Goal: Information Seeking & Learning: Learn about a topic

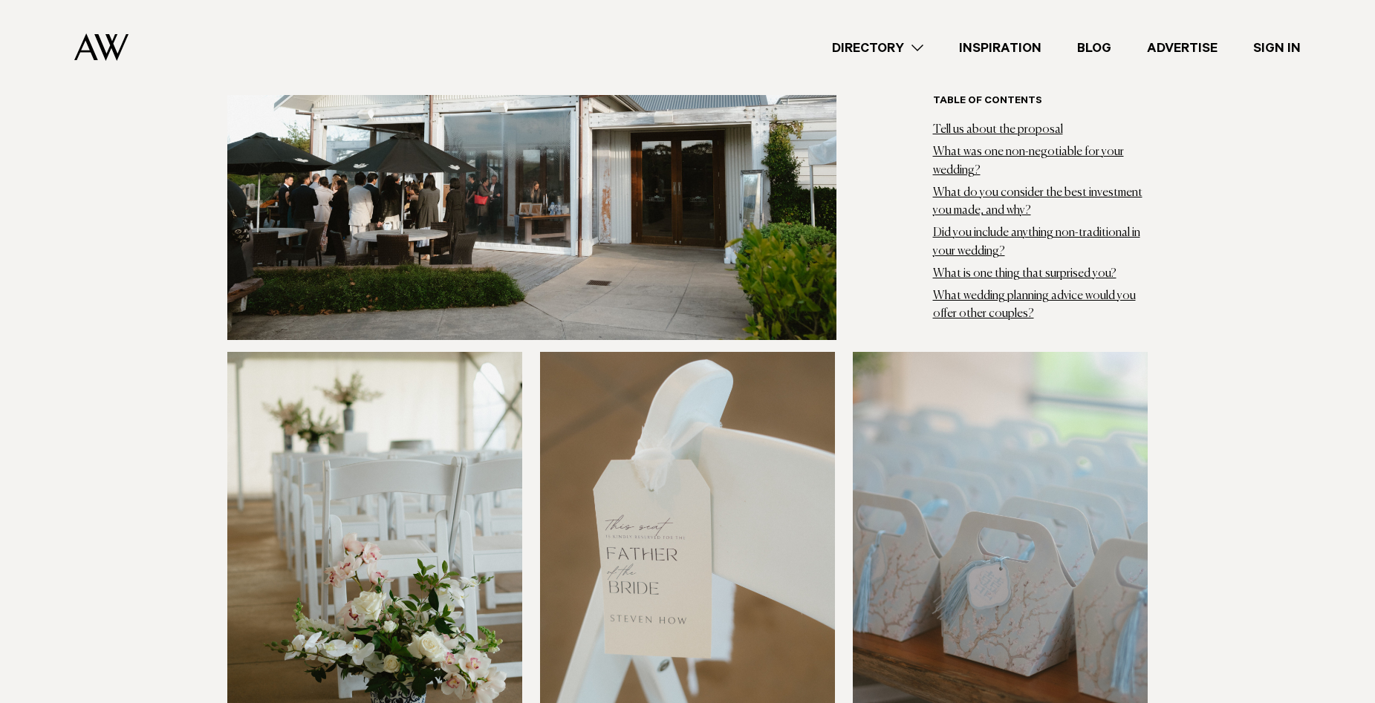
scroll to position [3687, 0]
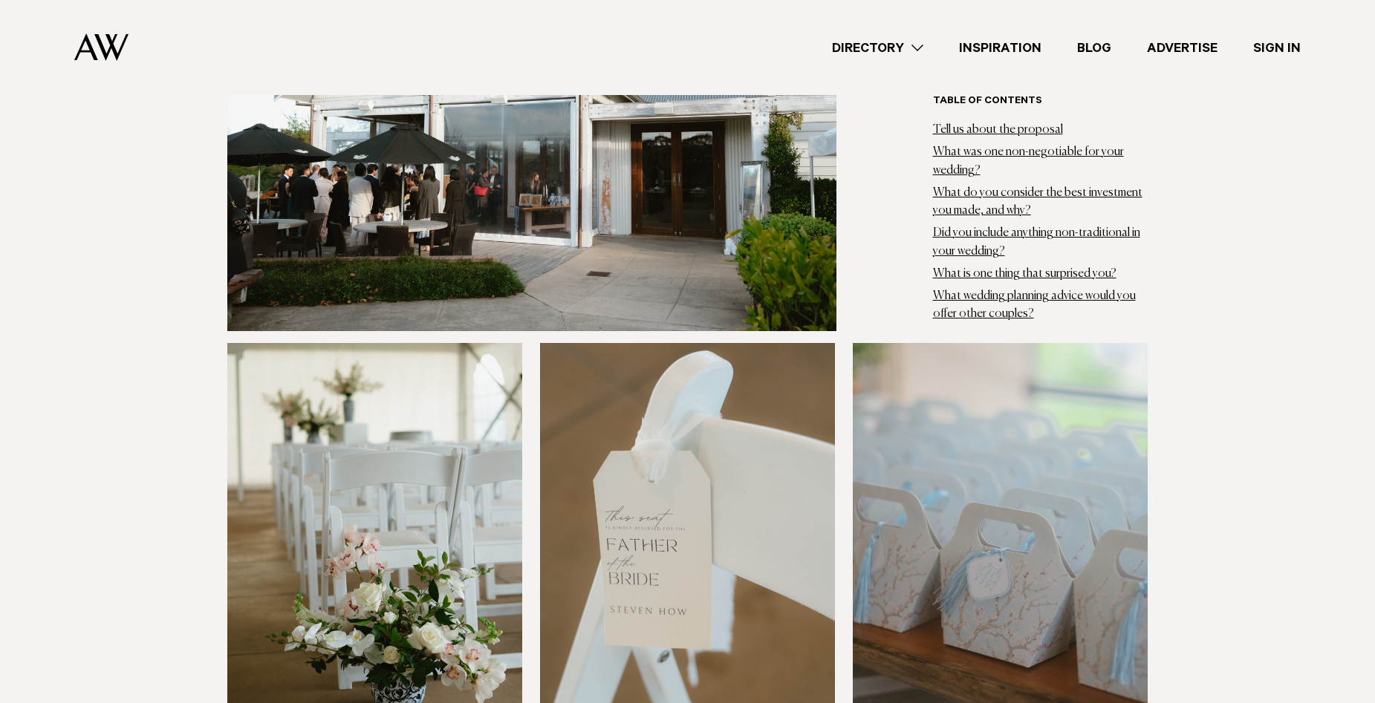
click at [313, 174] on img at bounding box center [531, 136] width 609 height 390
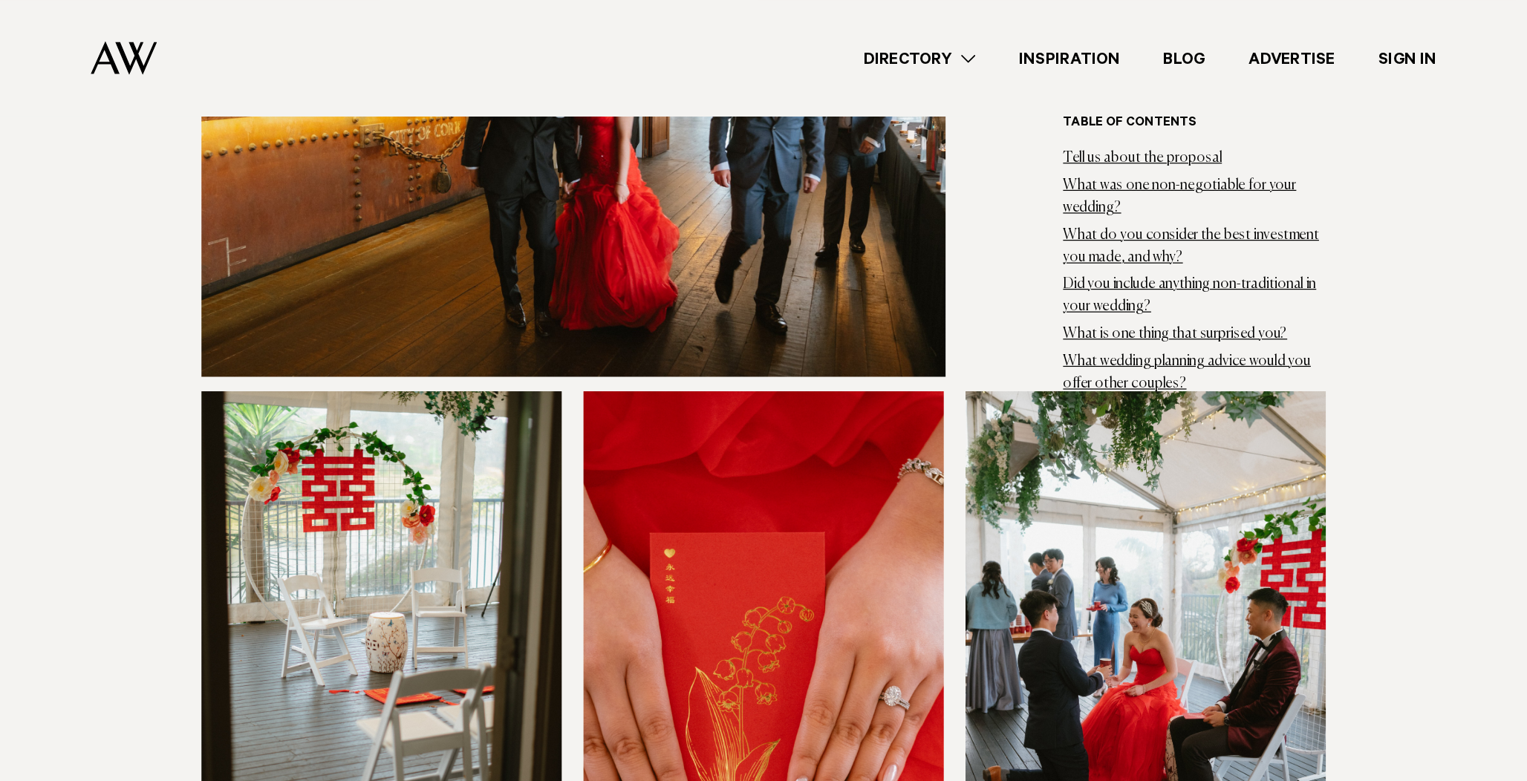
scroll to position [7893, 0]
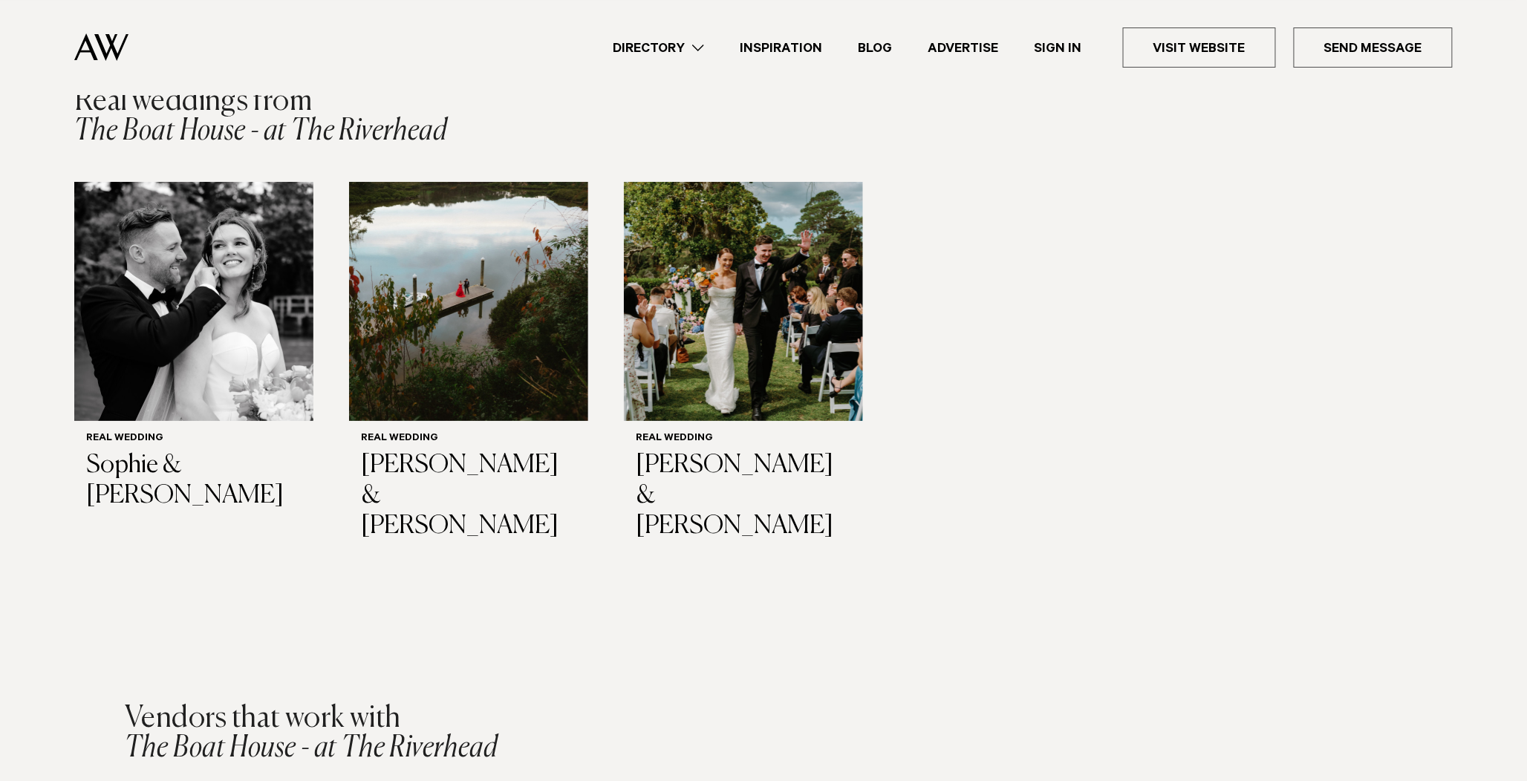
scroll to position [2258, 0]
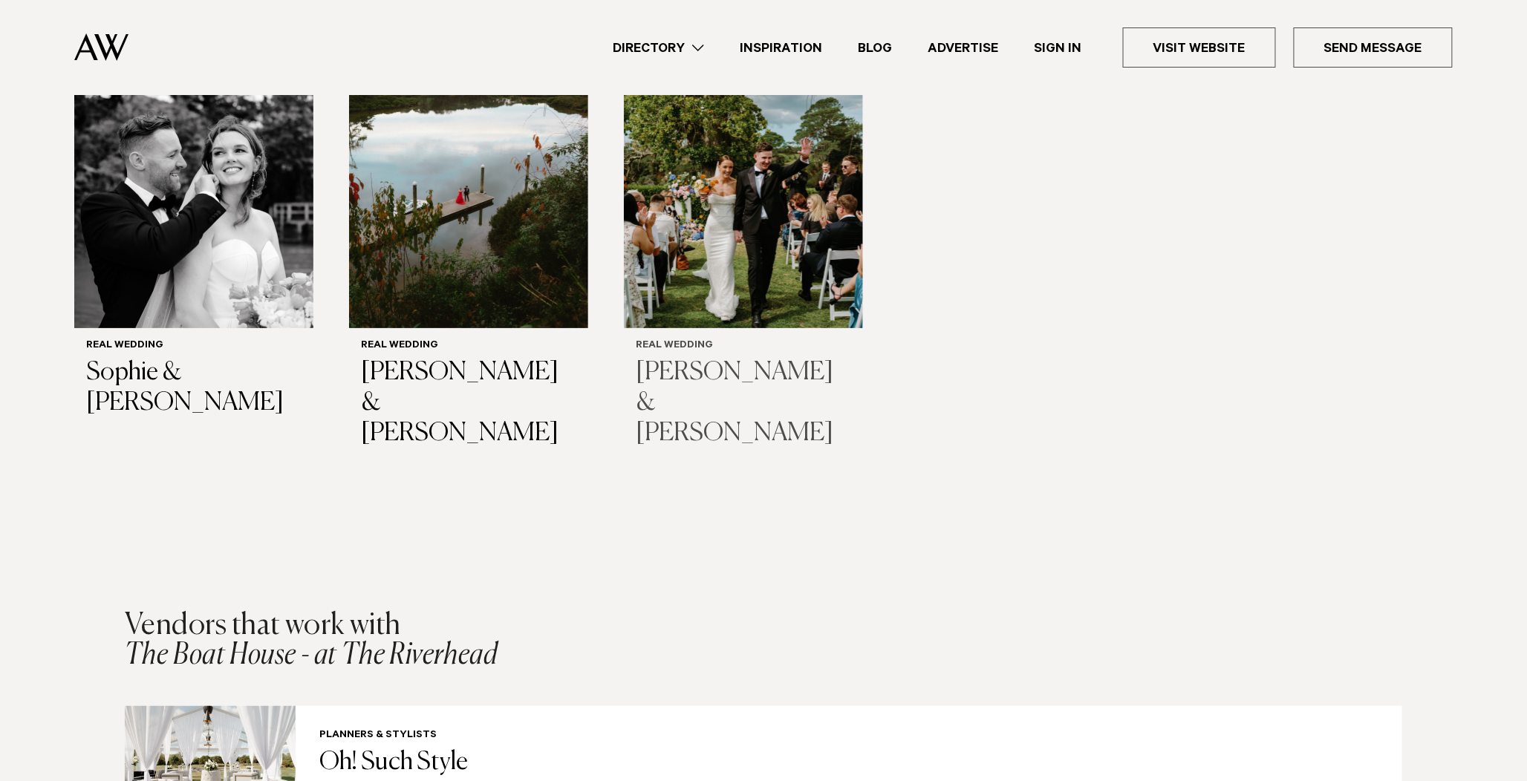
click at [749, 358] on h3 "[PERSON_NAME] & [PERSON_NAME]" at bounding box center [743, 403] width 215 height 91
click at [218, 229] on img "1 / 3" at bounding box center [193, 208] width 239 height 239
click at [680, 362] on h3 "[PERSON_NAME] & [PERSON_NAME]" at bounding box center [743, 403] width 215 height 91
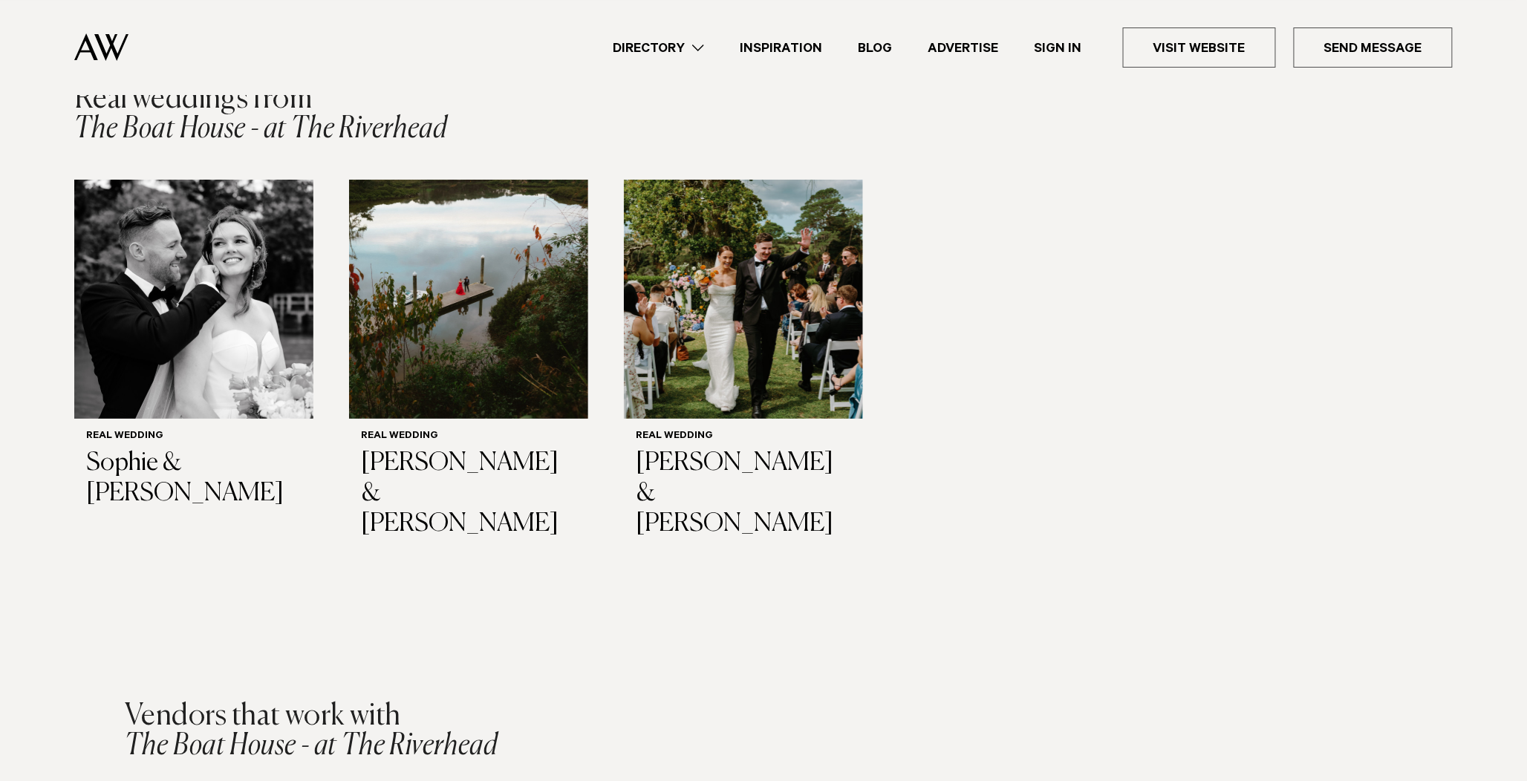
scroll to position [2177, 0]
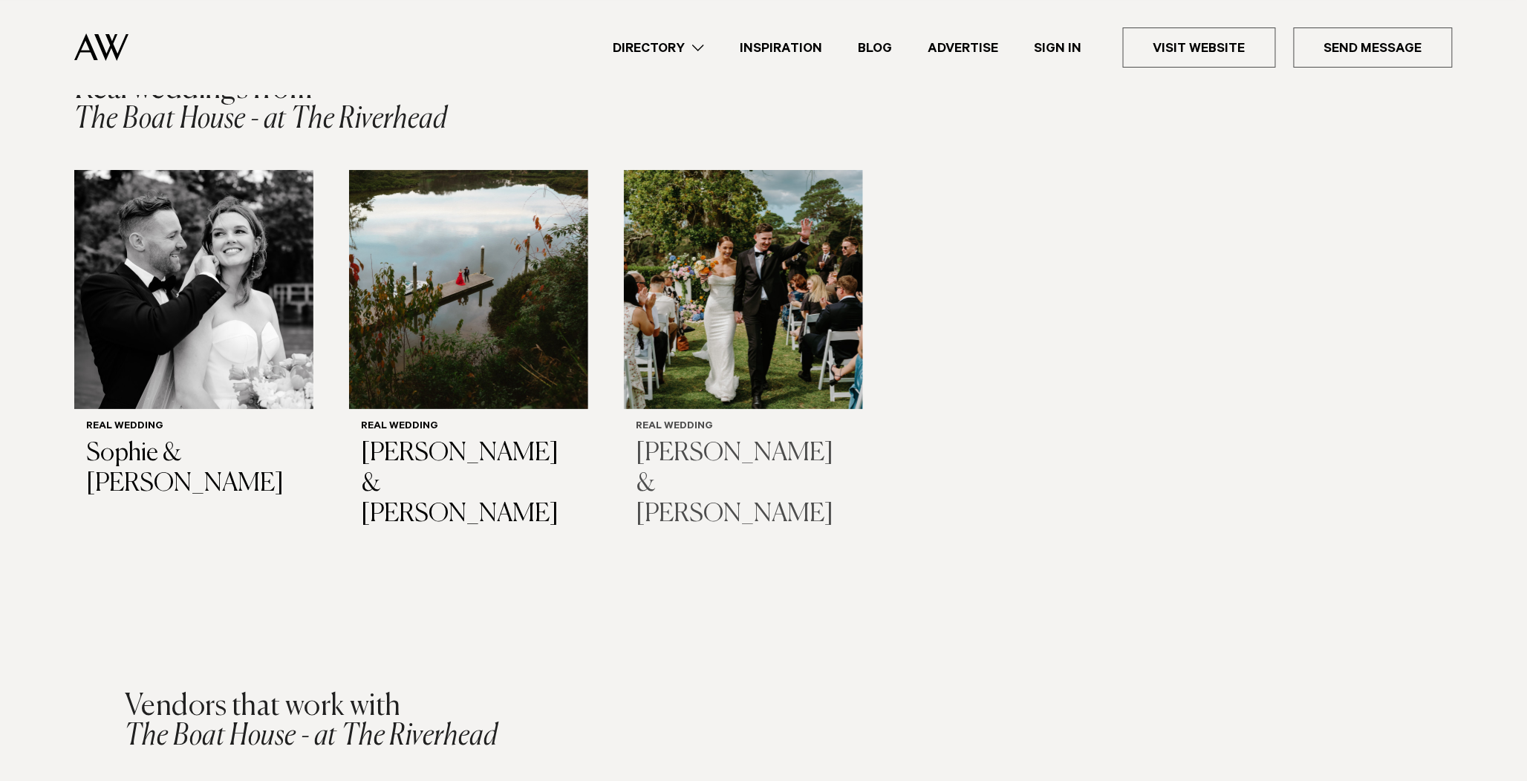
click at [759, 455] on h3 "[PERSON_NAME] & [PERSON_NAME]" at bounding box center [743, 484] width 215 height 91
click at [111, 309] on img "1 / 3" at bounding box center [193, 289] width 239 height 239
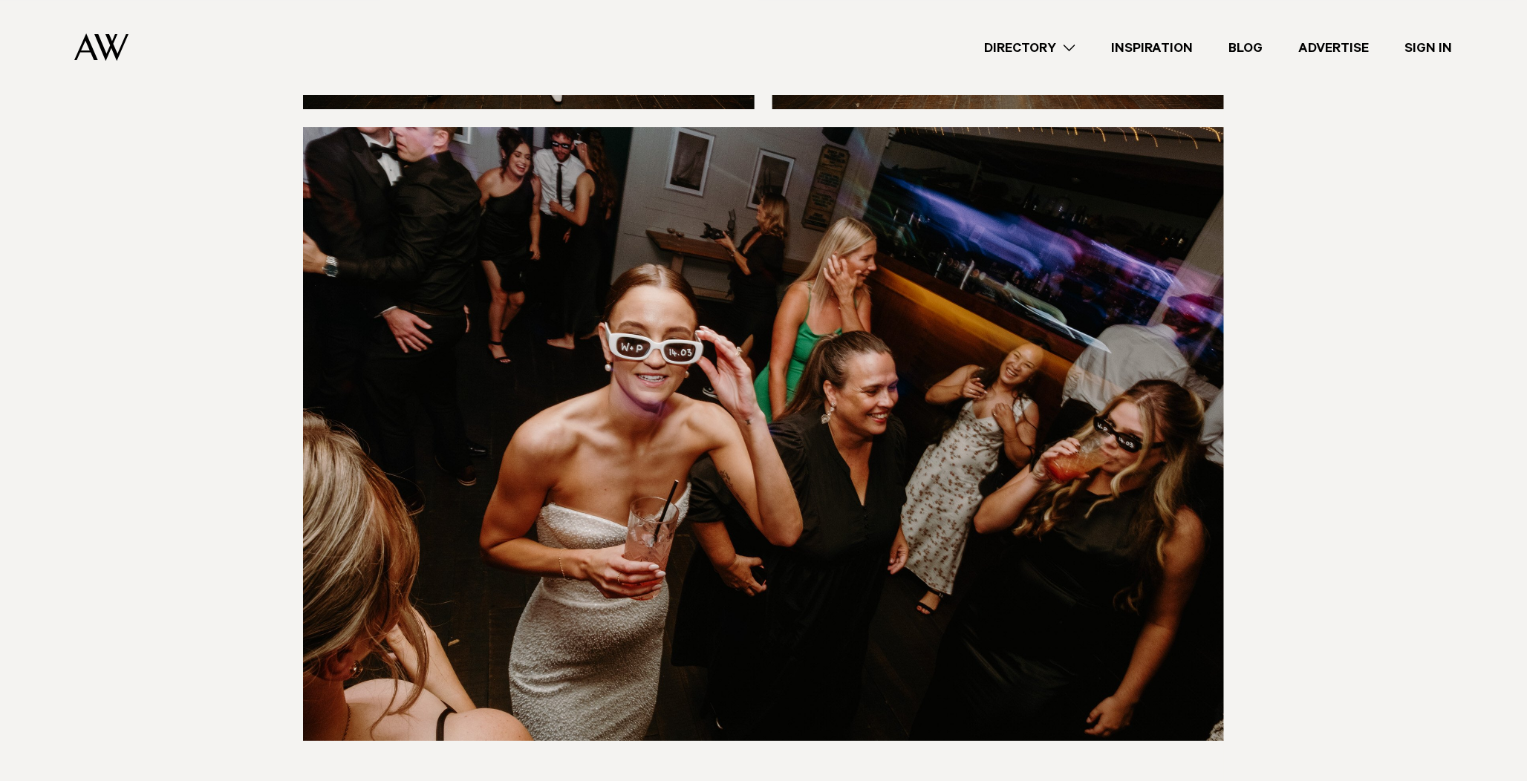
scroll to position [13399, 0]
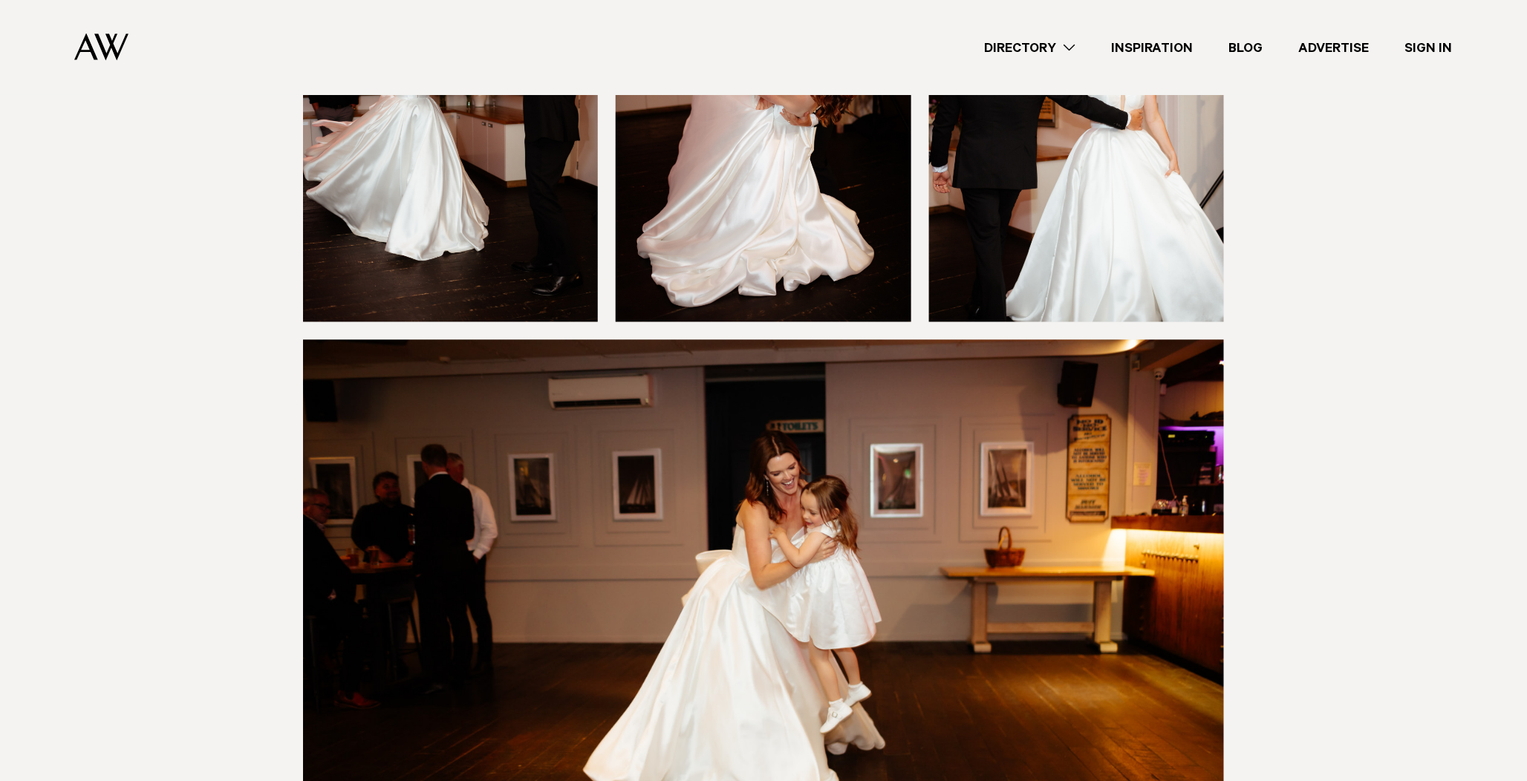
scroll to position [10178, 0]
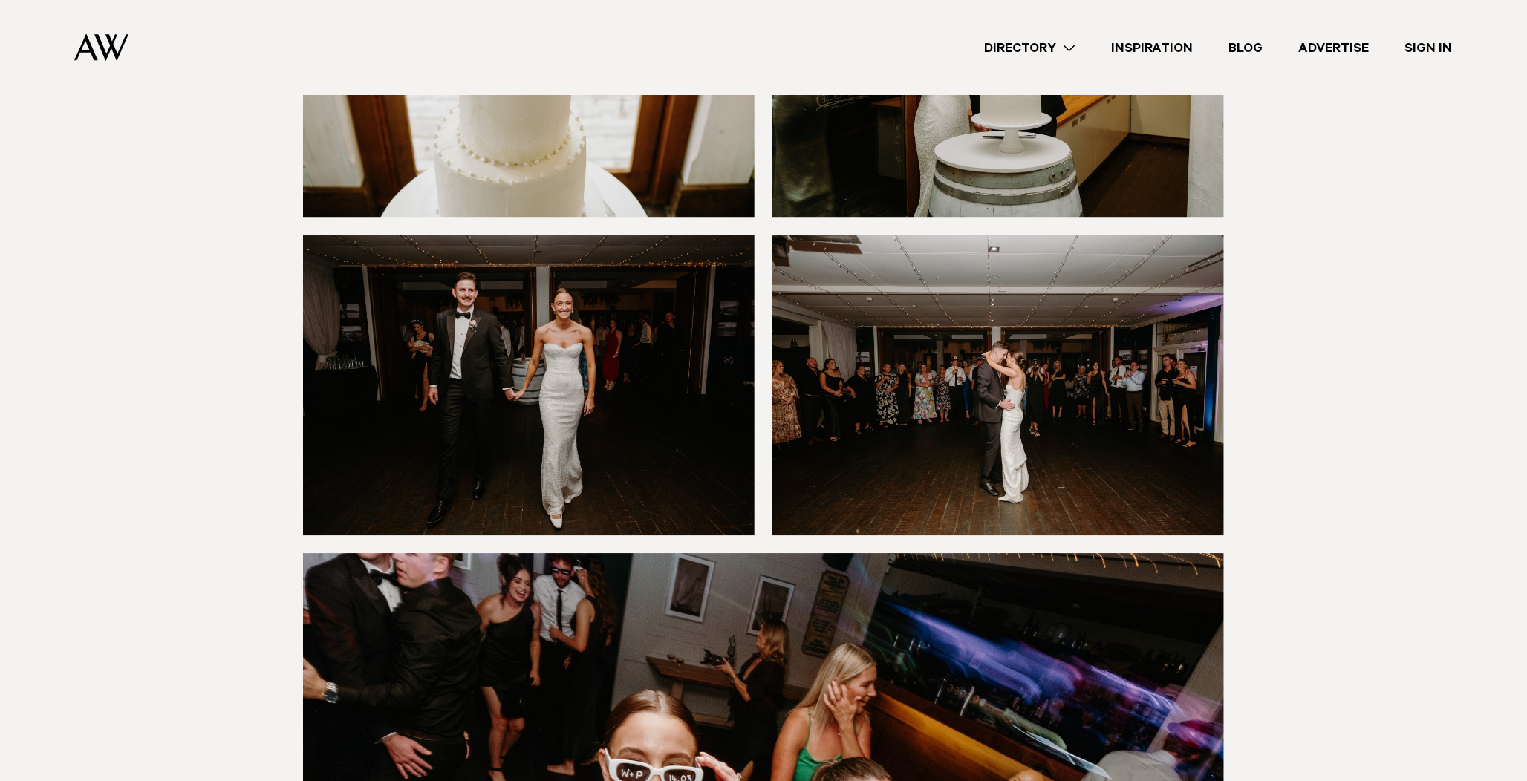
scroll to position [12890, 0]
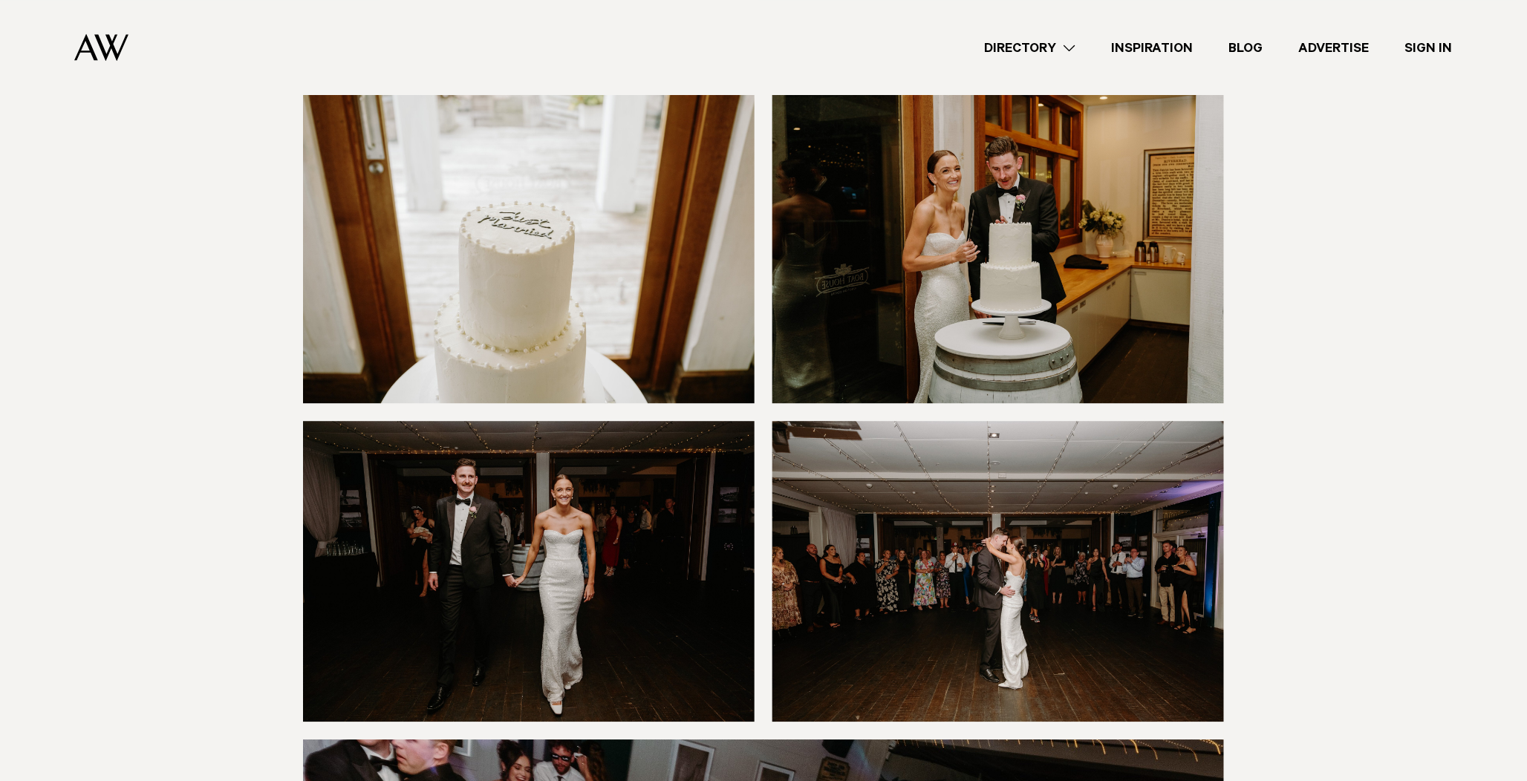
scroll to position [12816, 0]
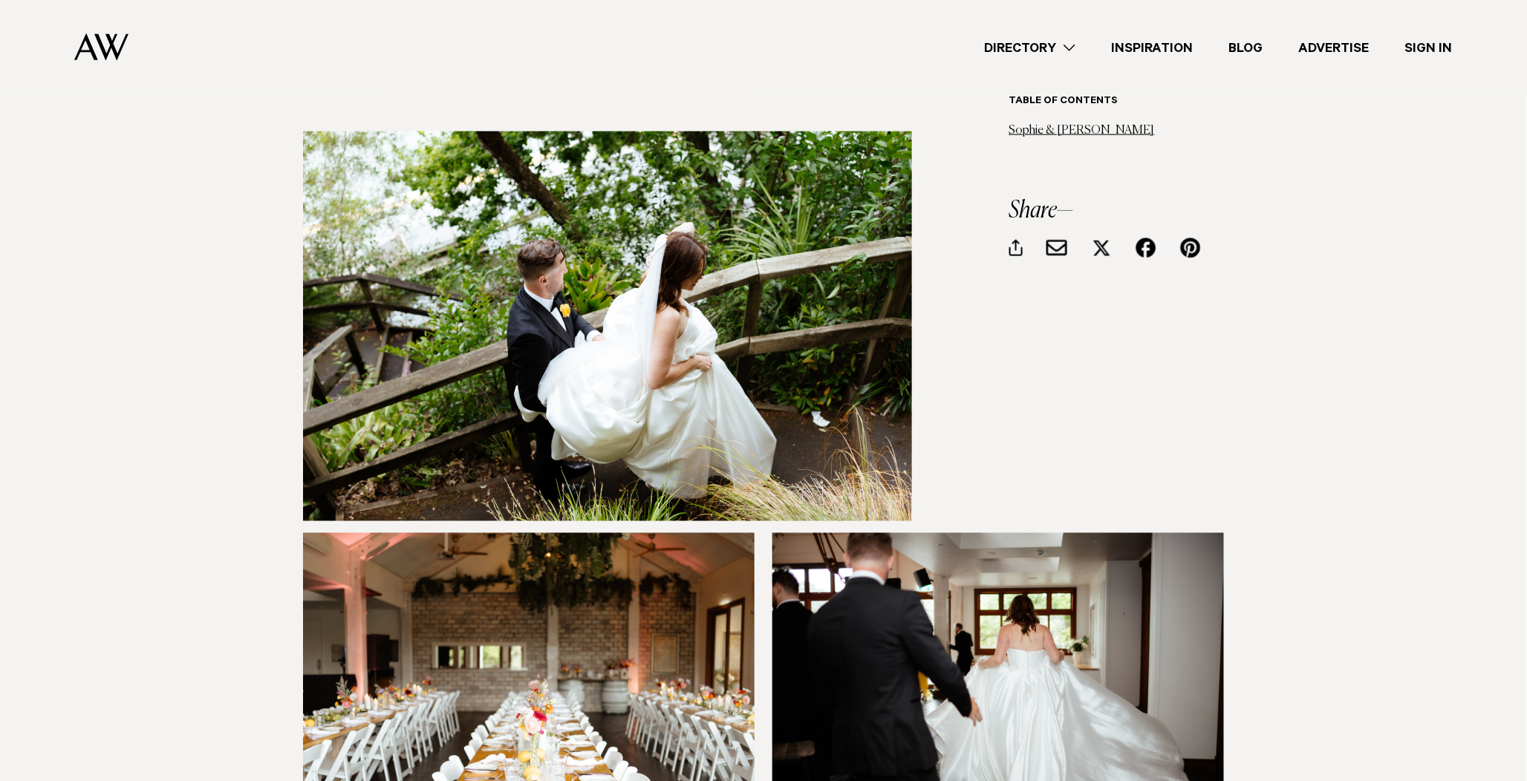
scroll to position [7507, 0]
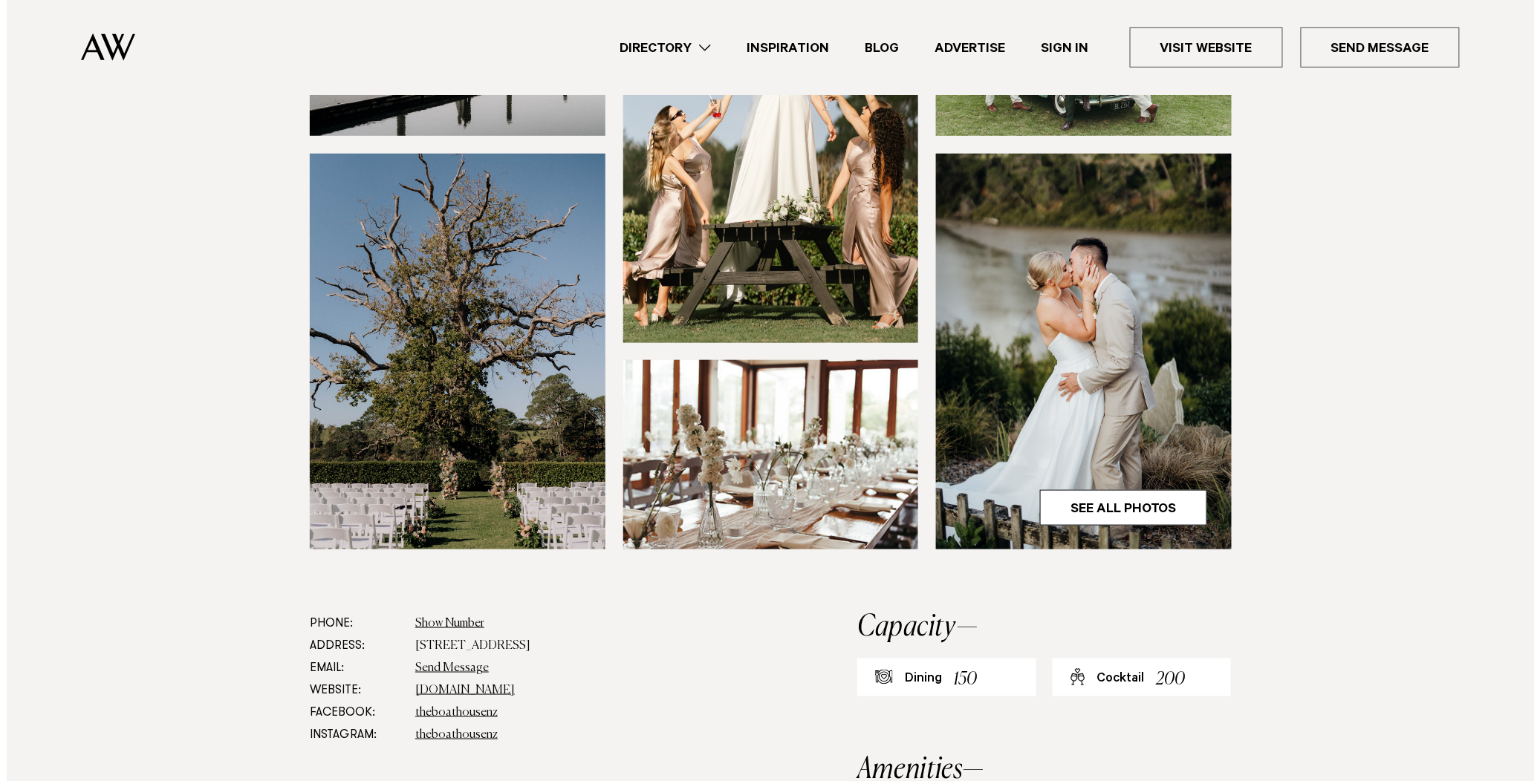
scroll to position [406, 0]
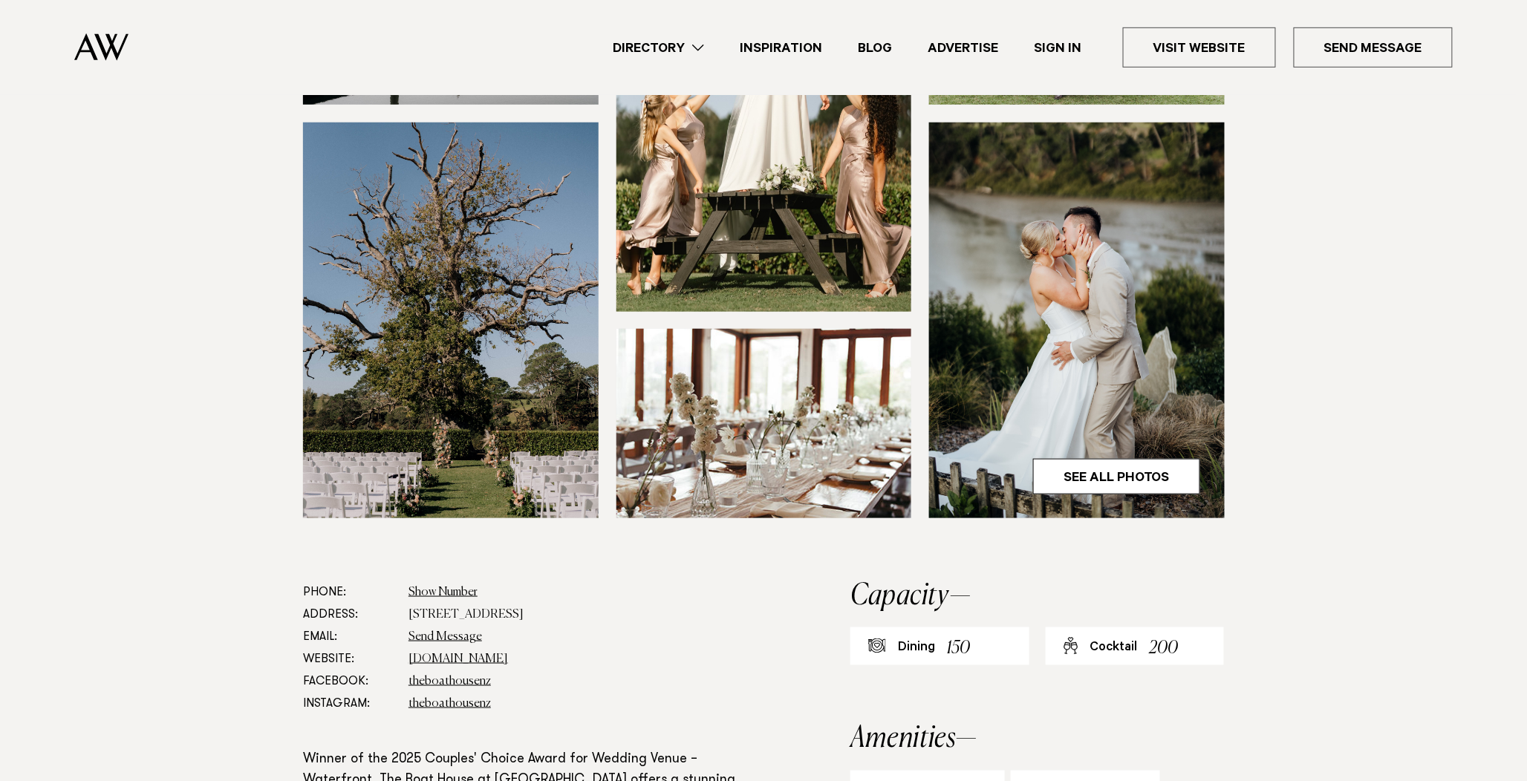
click at [865, 400] on img at bounding box center [765, 423] width 296 height 189
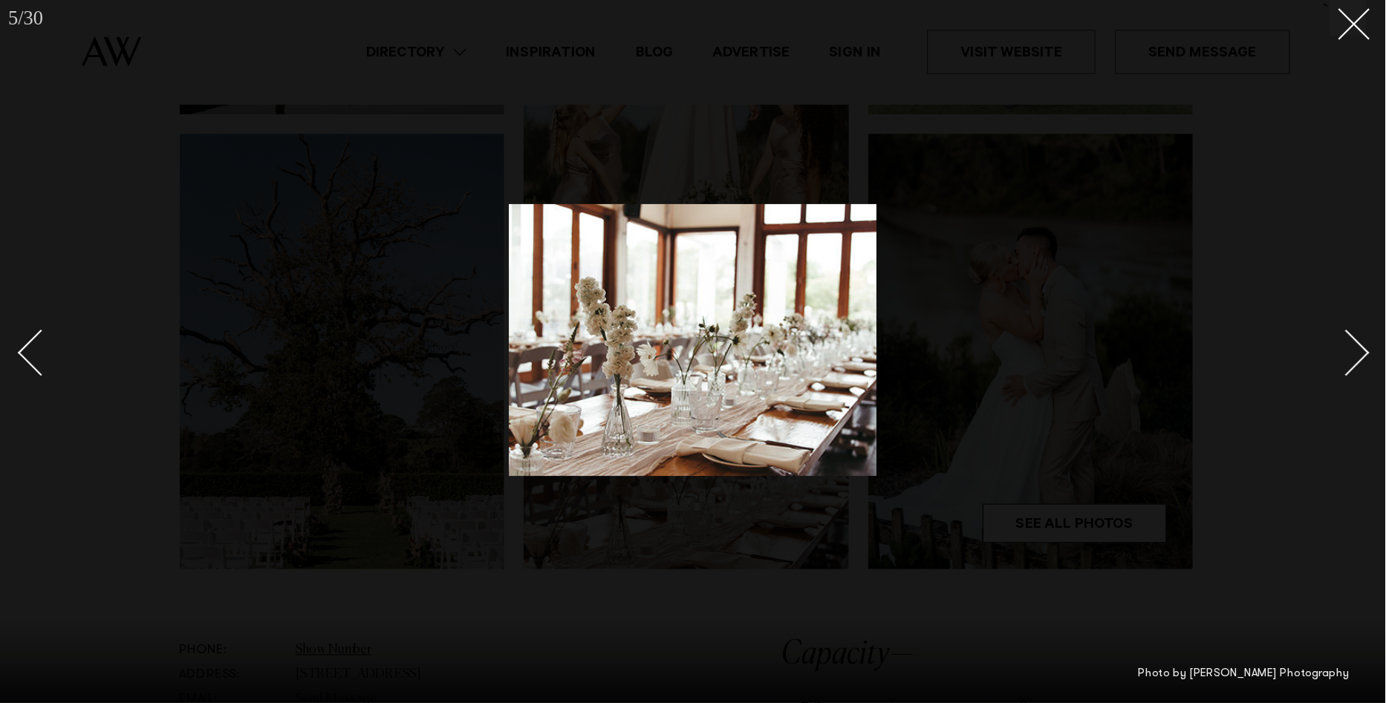
scroll to position [406, 0]
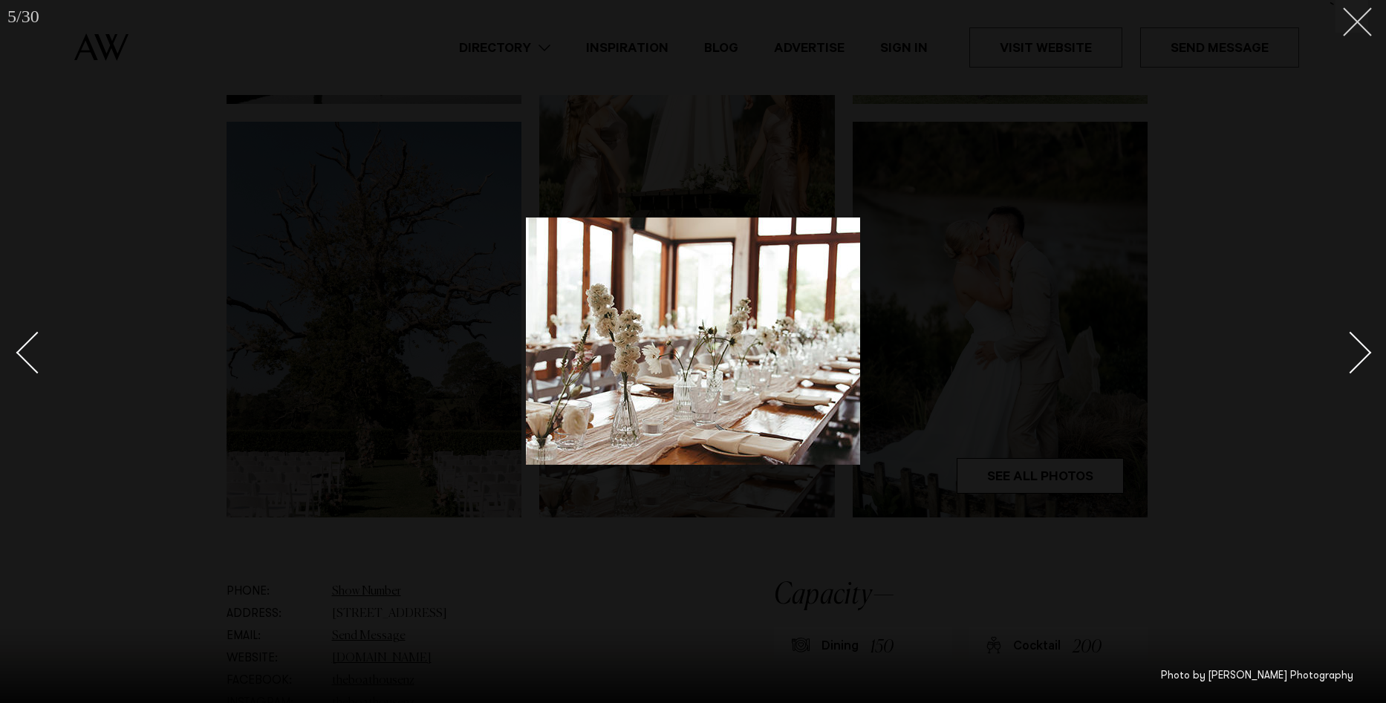
click at [1366, 17] on button at bounding box center [1352, 16] width 33 height 33
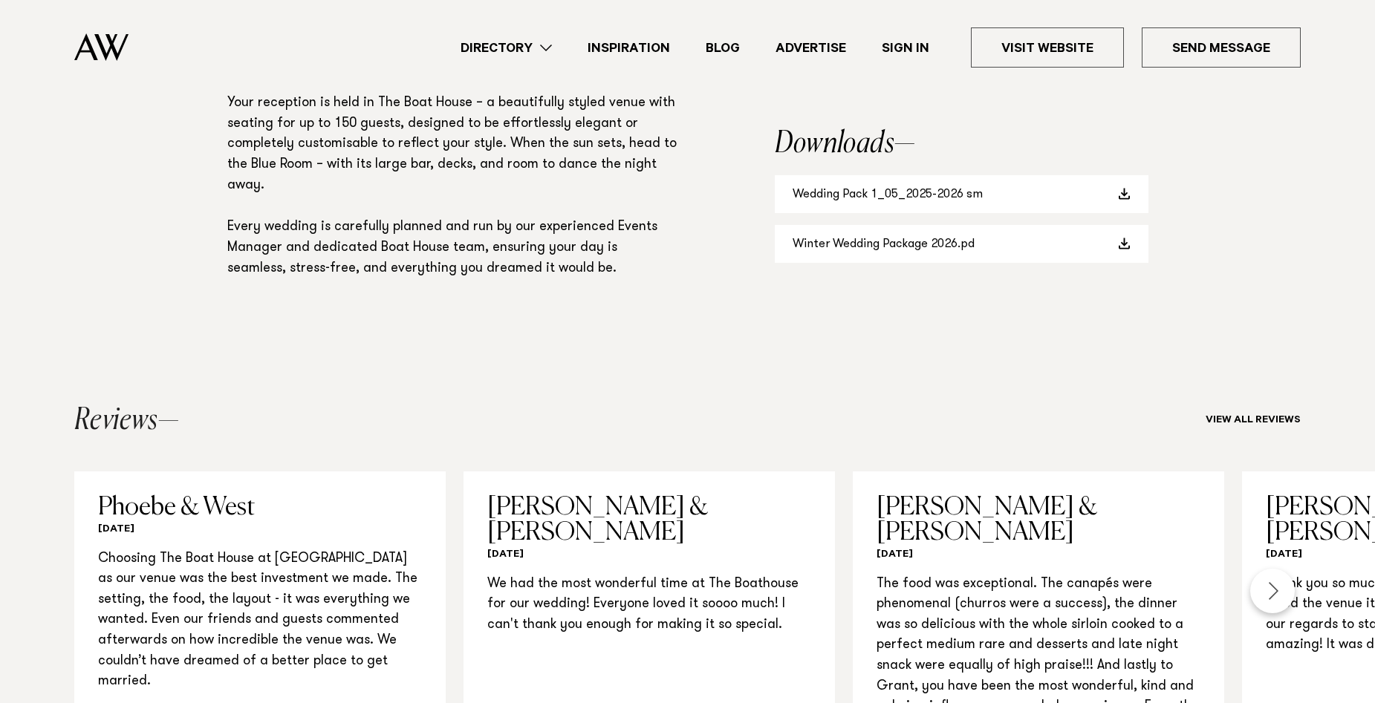
scroll to position [1272, 0]
